Goal: Task Accomplishment & Management: Use online tool/utility

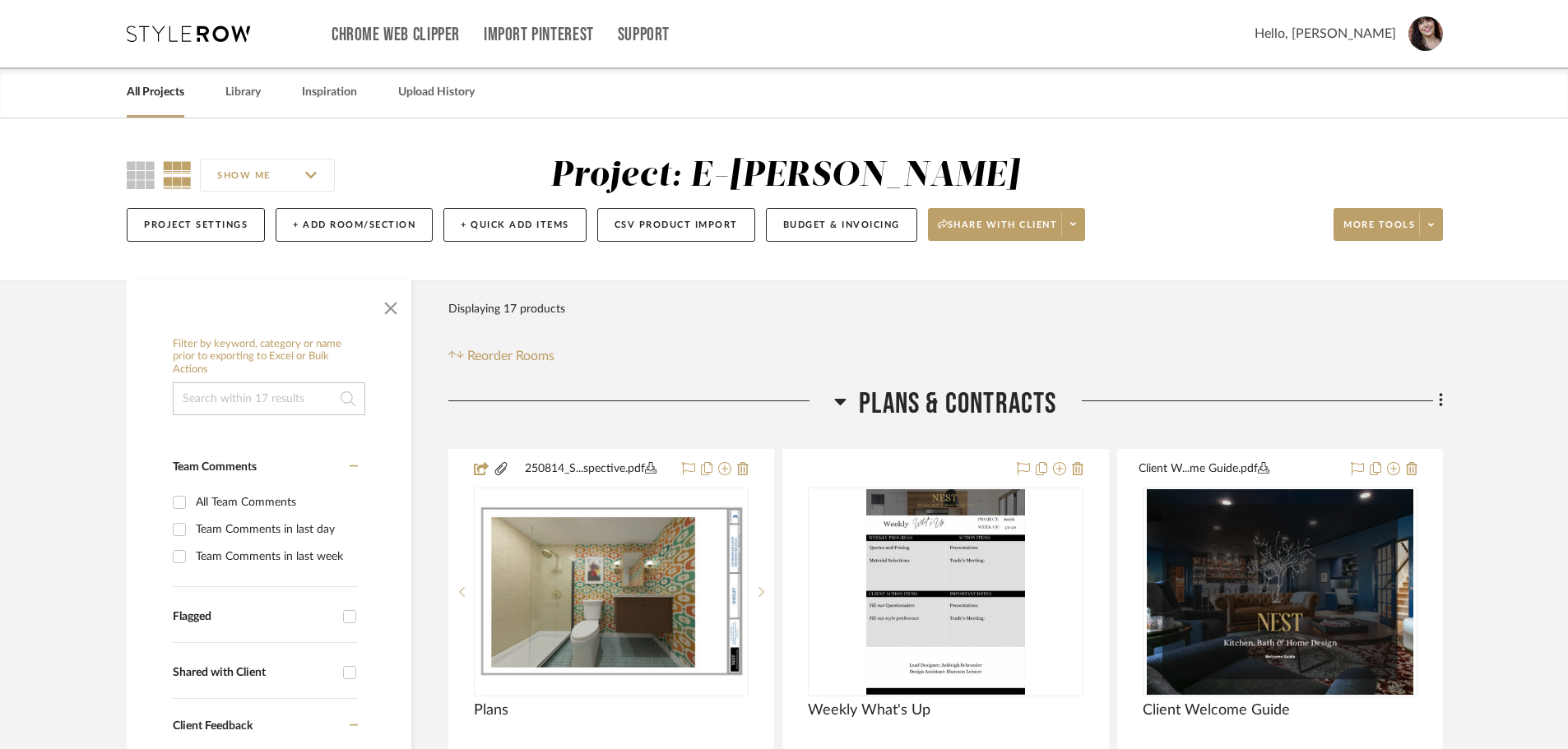
click at [163, 88] on link "All Projects" at bounding box center [155, 92] width 57 height 22
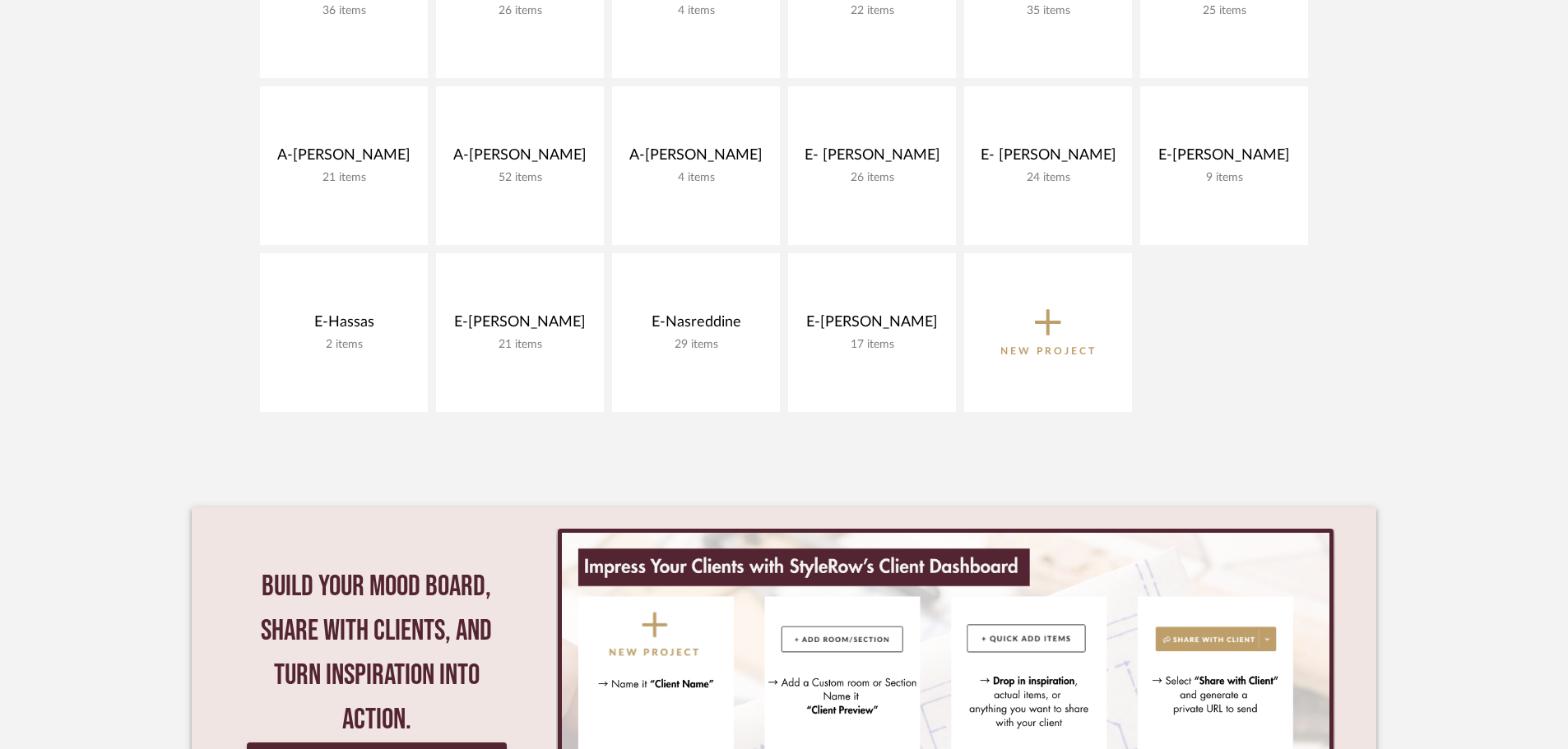
scroll to position [658, 0]
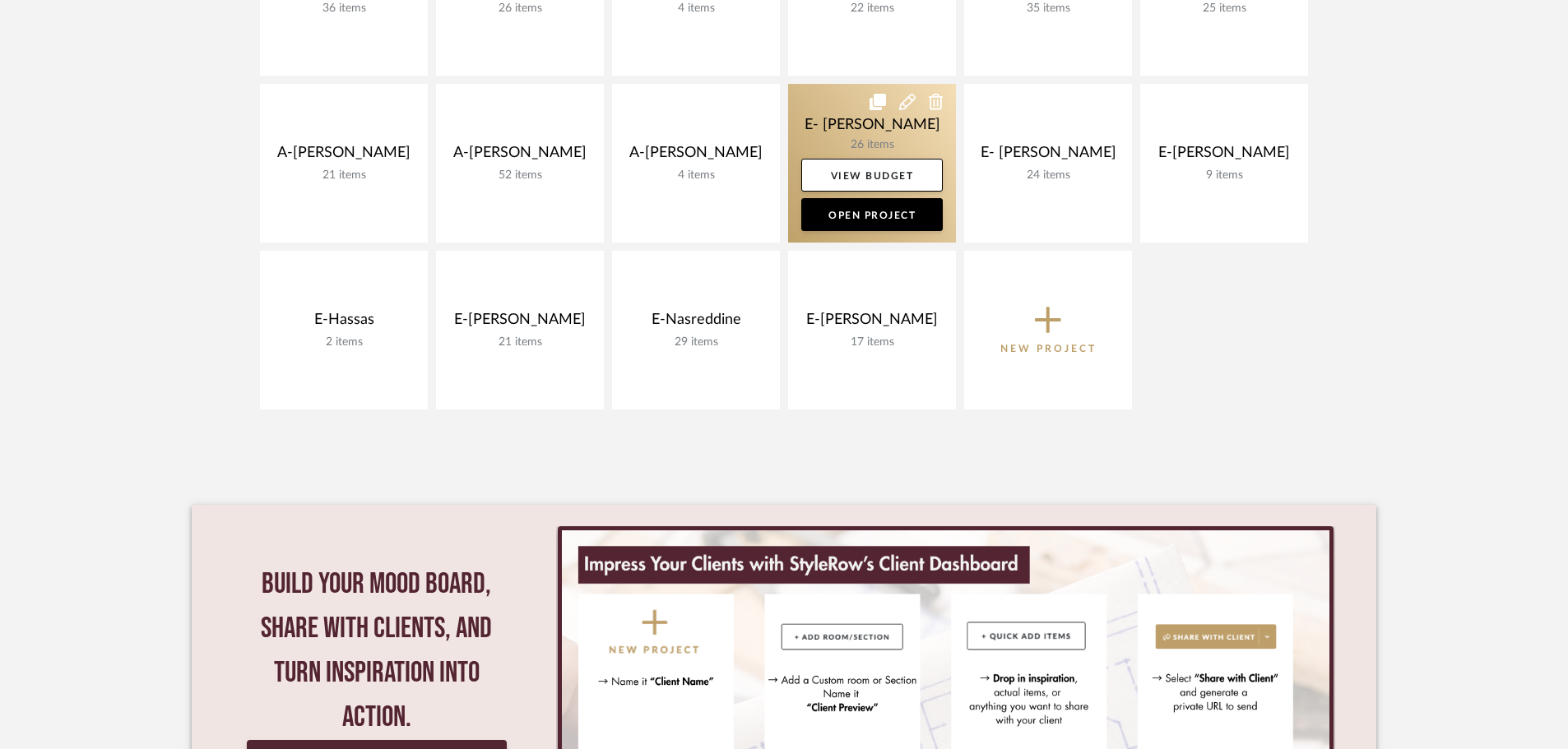
click at [901, 123] on link at bounding box center [872, 162] width 167 height 159
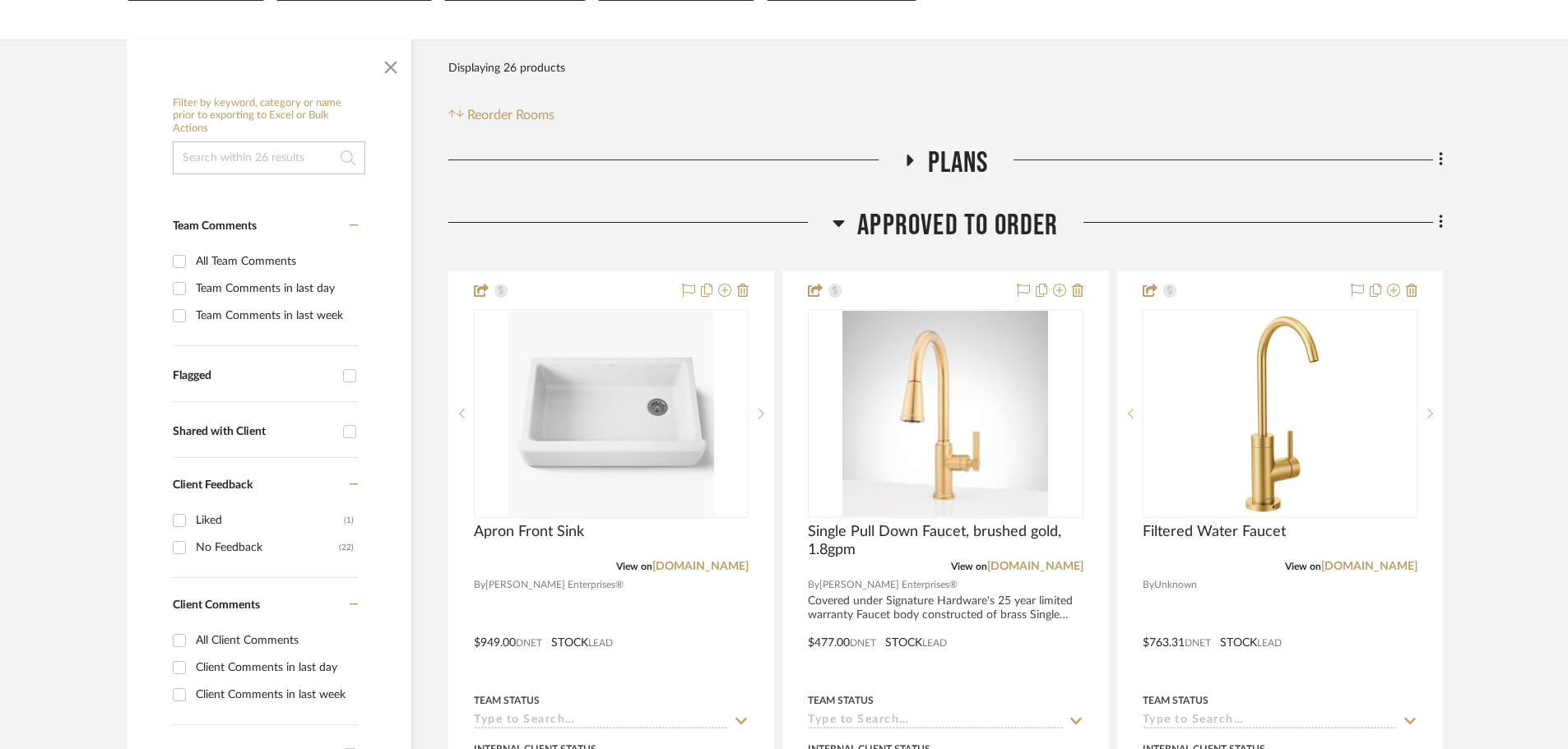
scroll to position [247, 0]
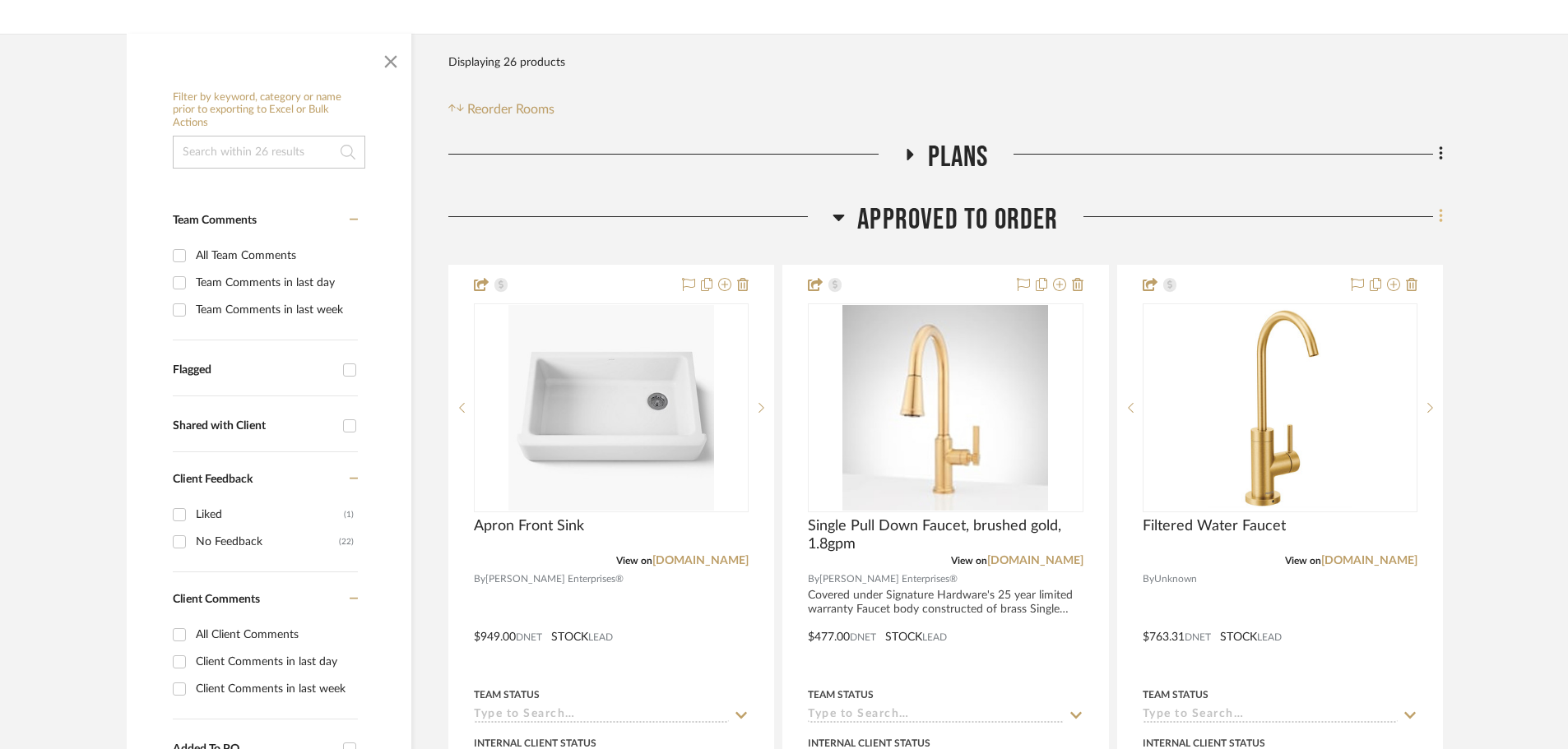
click at [1443, 215] on icon at bounding box center [1441, 216] width 5 height 18
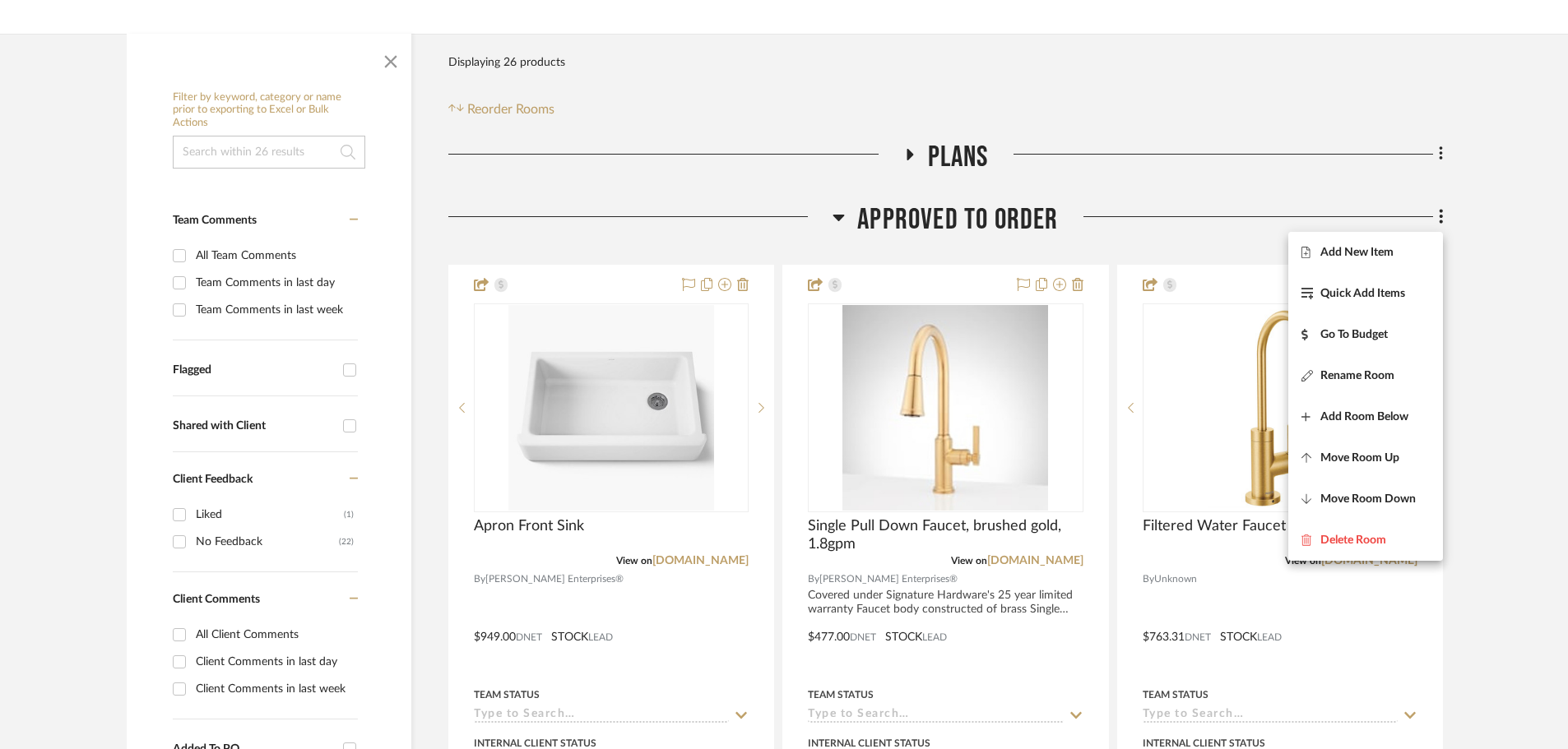
click at [1541, 238] on div at bounding box center [784, 374] width 1568 height 749
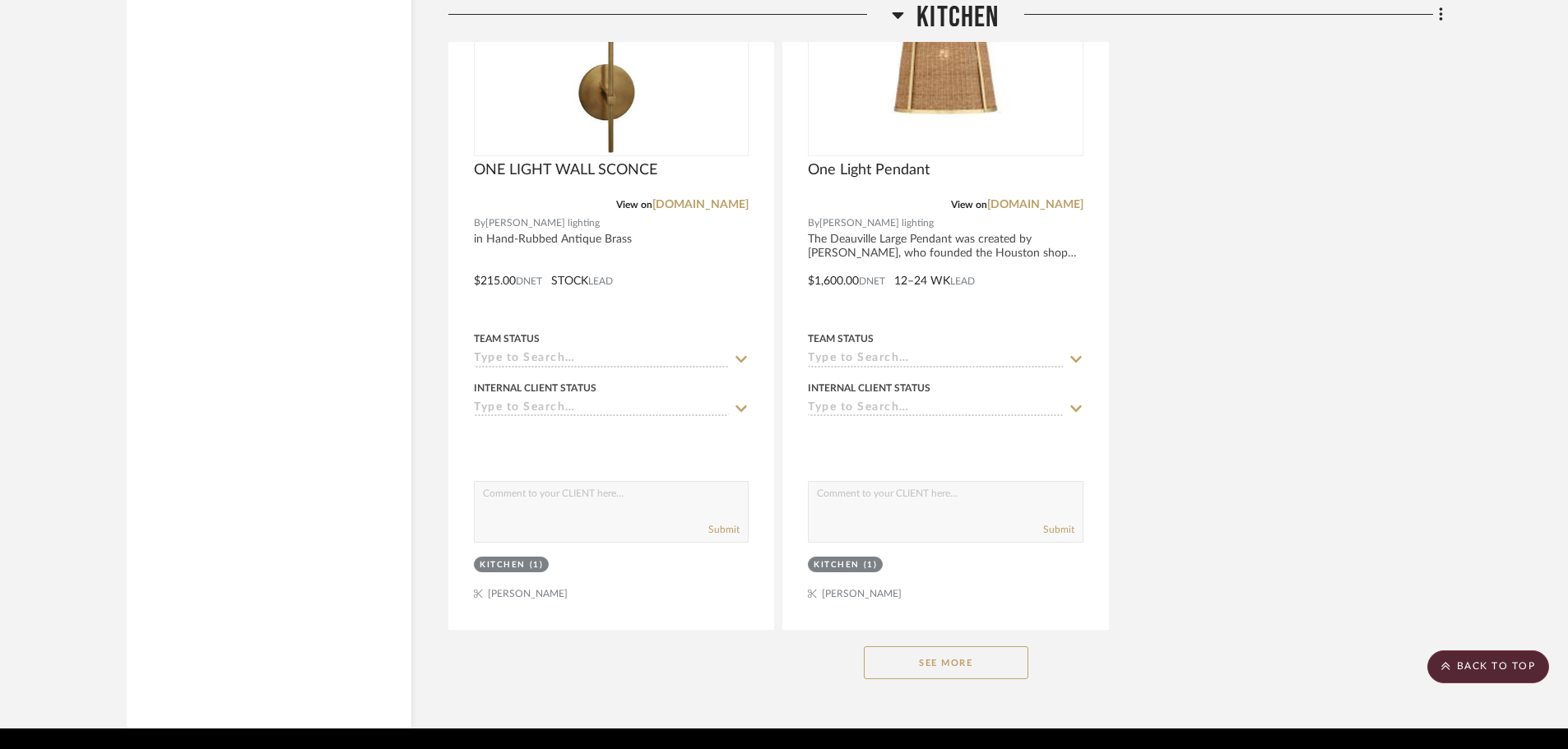
scroll to position [3651, 0]
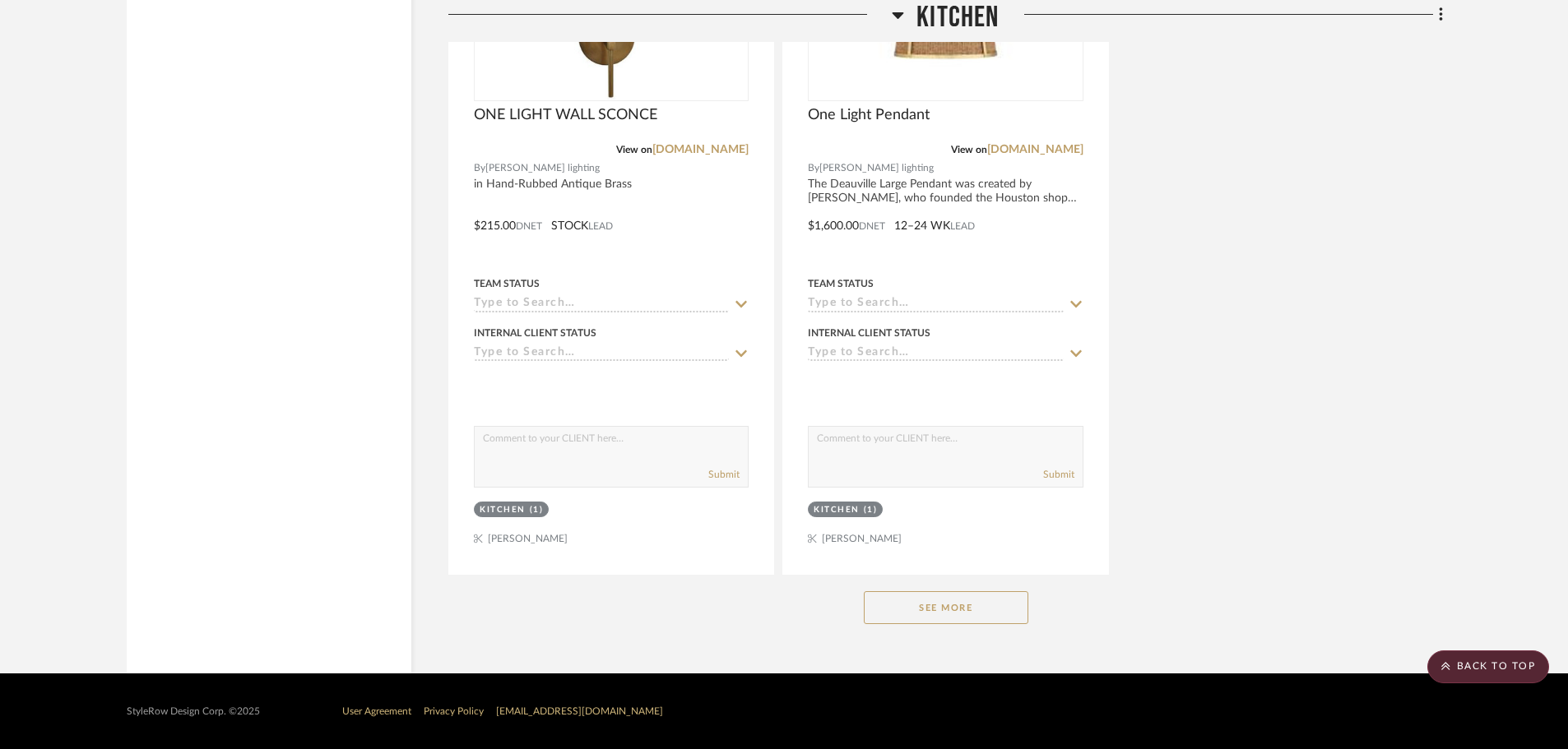
click at [896, 613] on button "See More" at bounding box center [945, 608] width 164 height 33
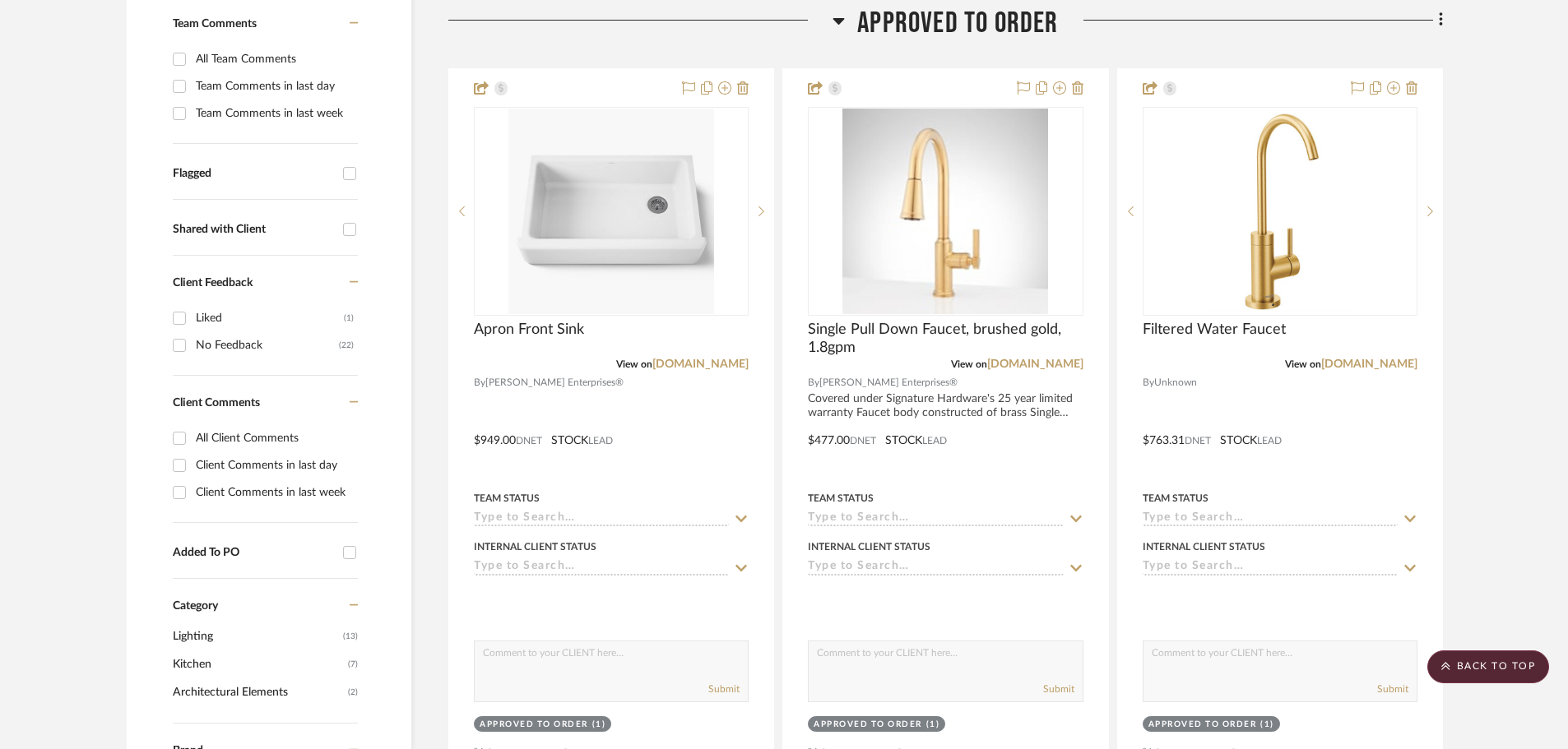
scroll to position [0, 0]
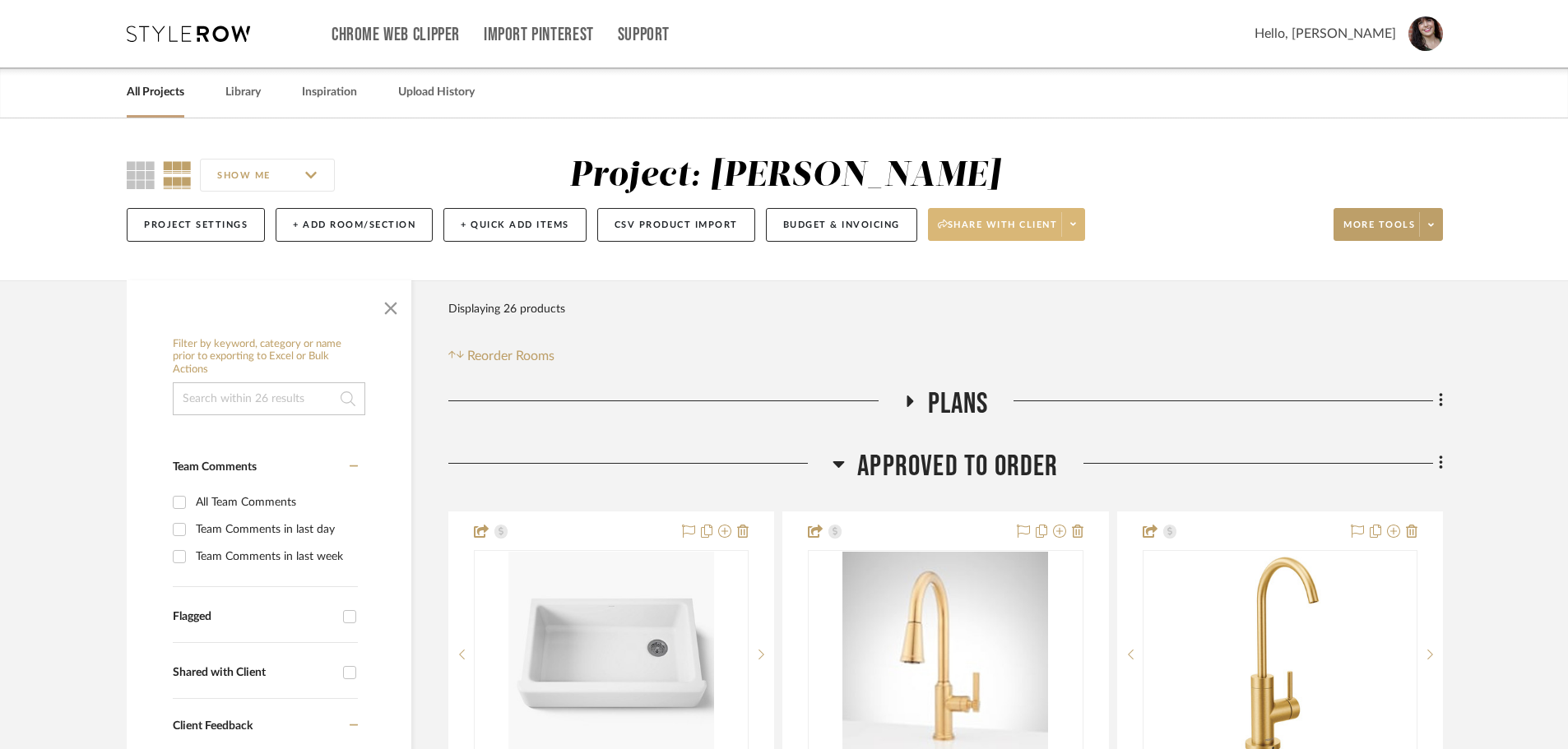
click at [1083, 218] on span at bounding box center [1073, 224] width 23 height 24
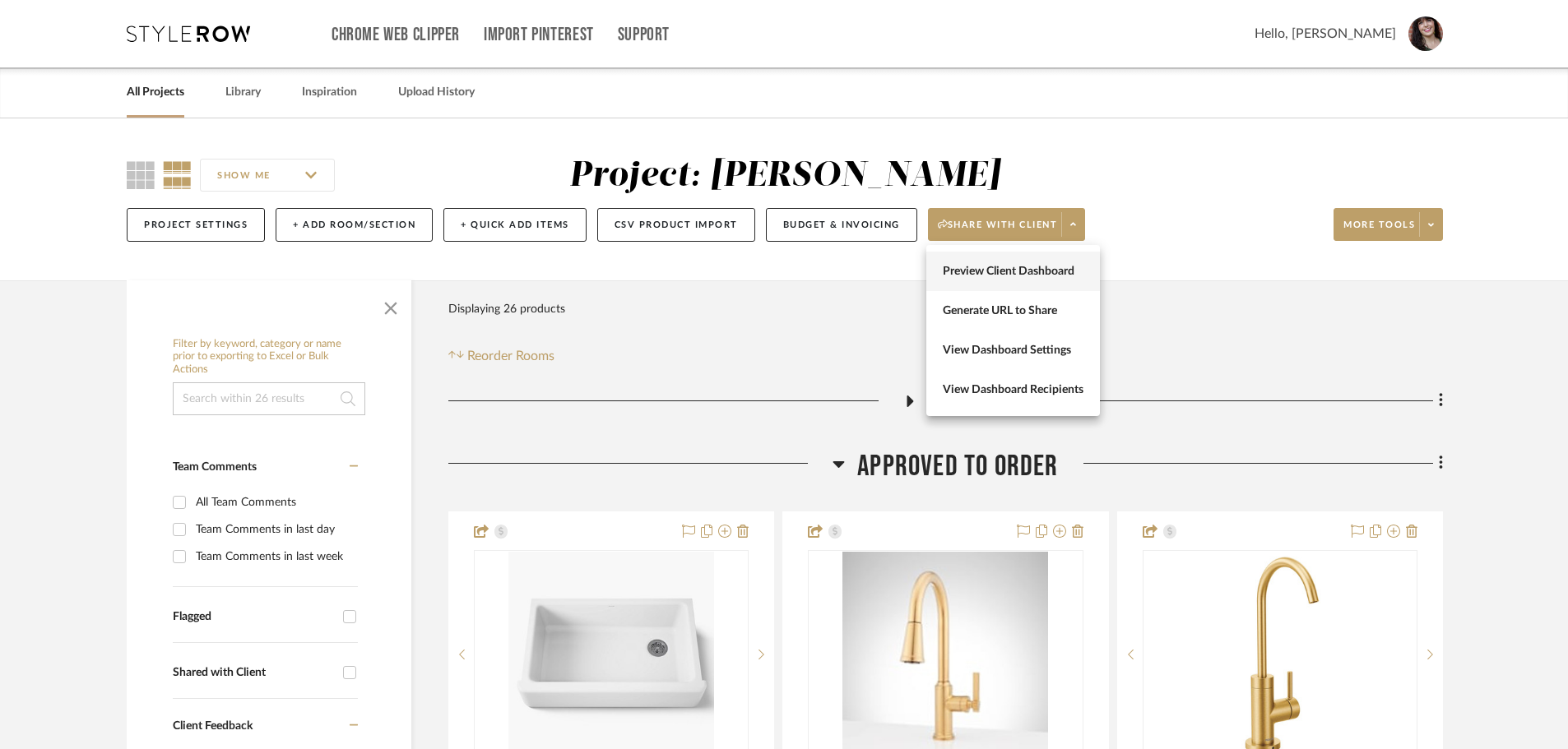
click at [1020, 269] on span "Preview Client Dashboard" at bounding box center [1013, 271] width 141 height 14
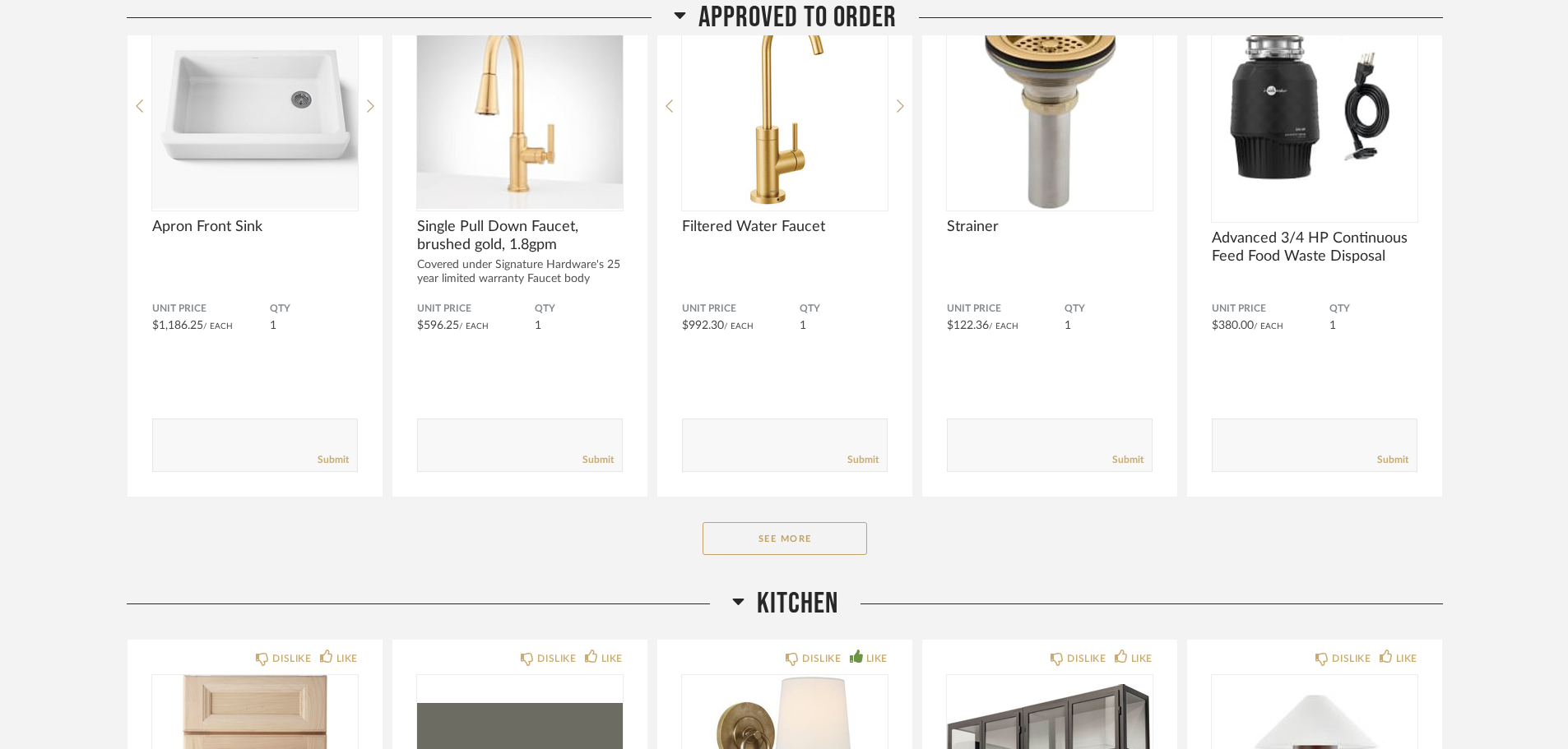
scroll to position [411, 0]
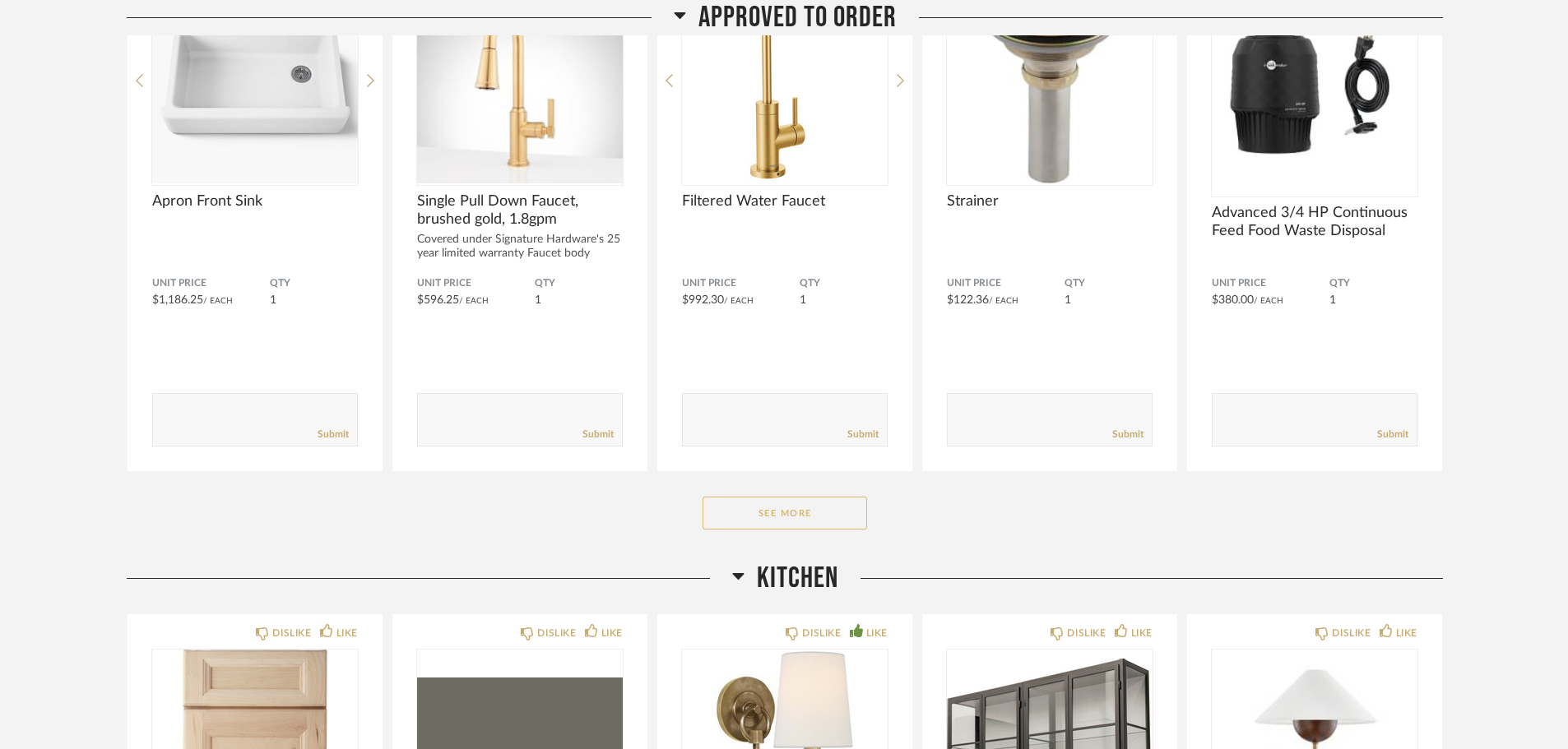
click at [770, 521] on button "See More" at bounding box center [784, 514] width 164 height 33
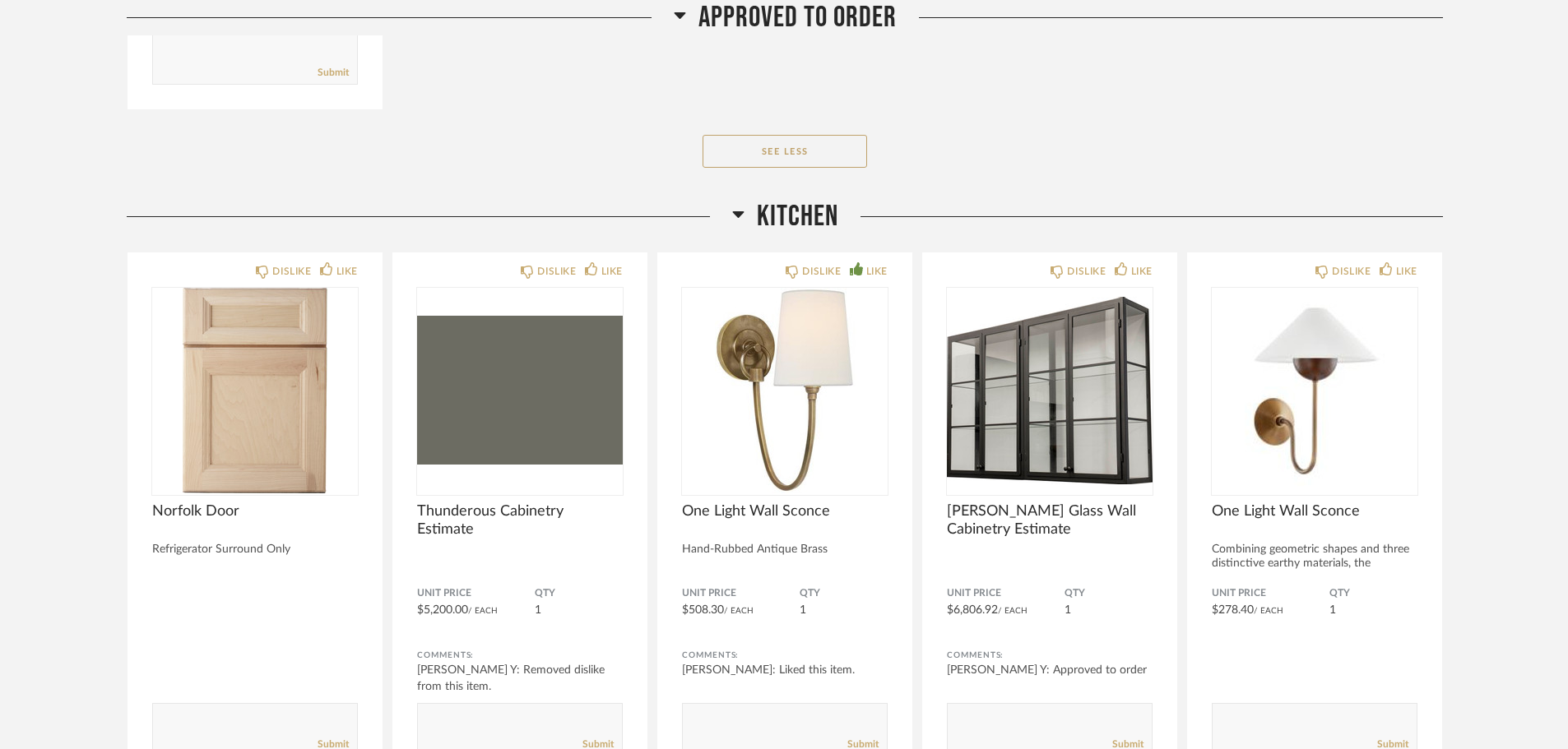
scroll to position [1480, 0]
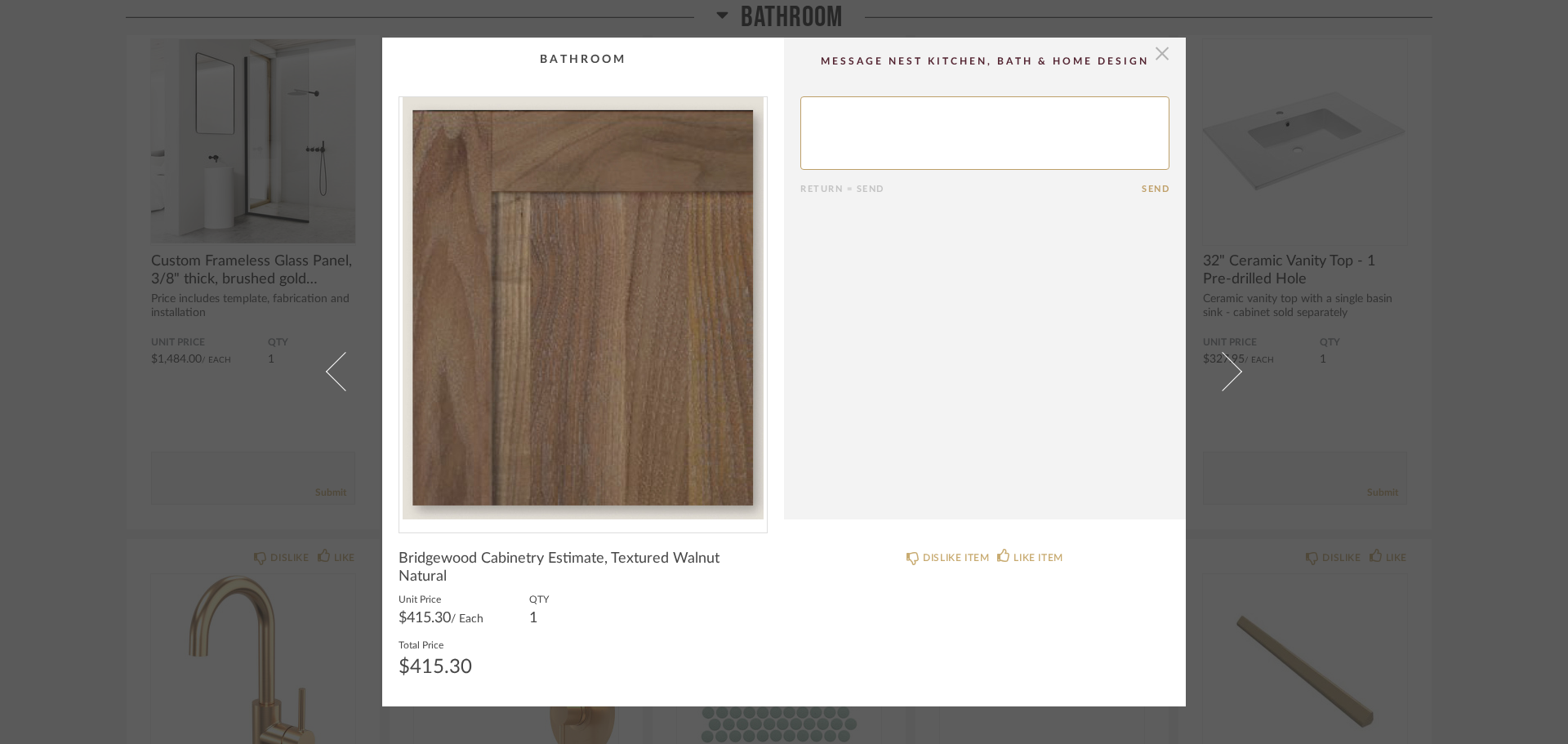
click at [1152, 49] on span "button" at bounding box center [1162, 54] width 33 height 33
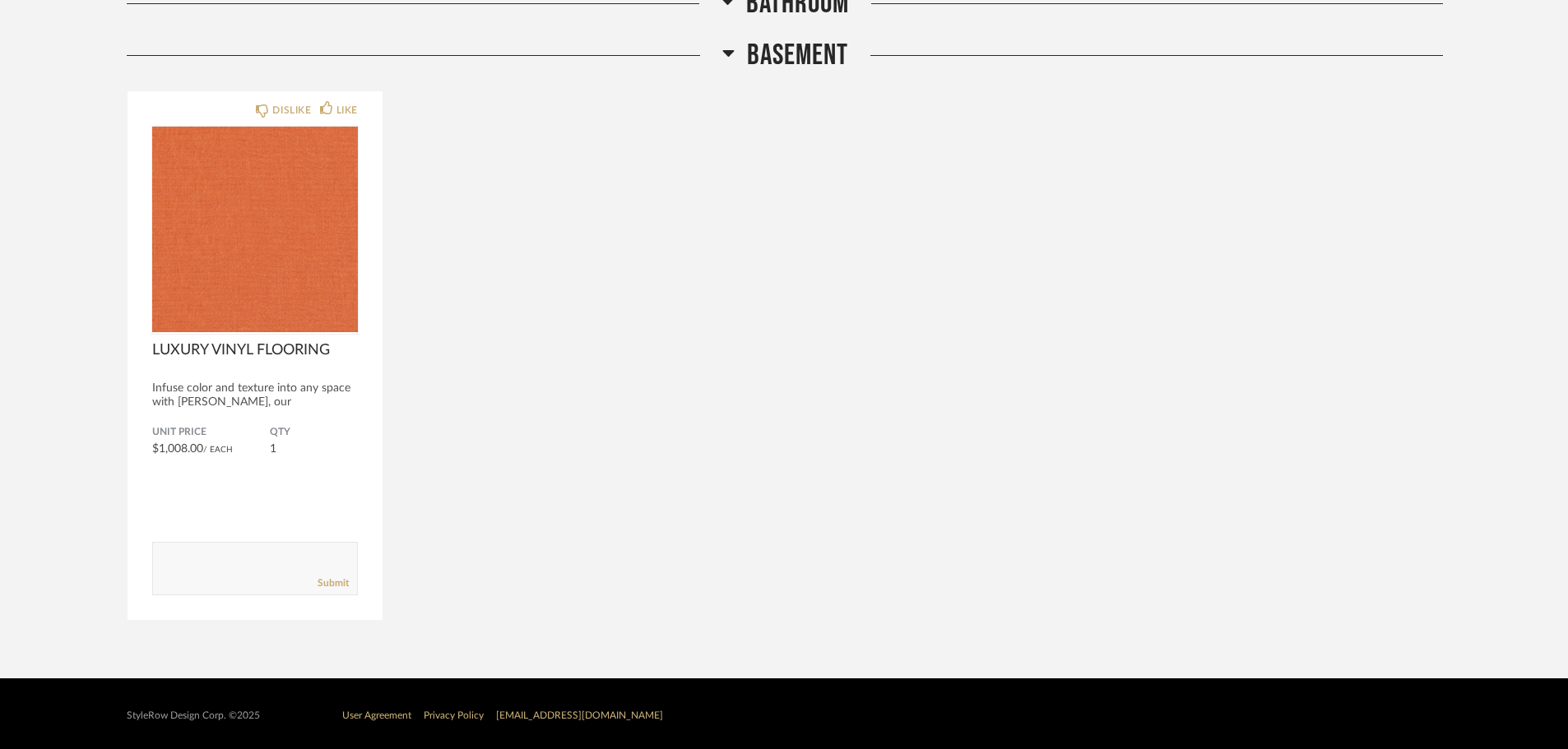
scroll to position [2550, 0]
